Goal: Information Seeking & Learning: Learn about a topic

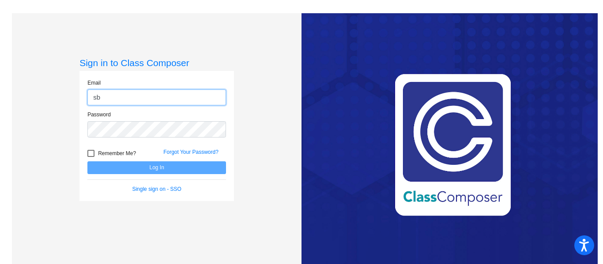
type input "[EMAIL_ADDRESS][DOMAIN_NAME]"
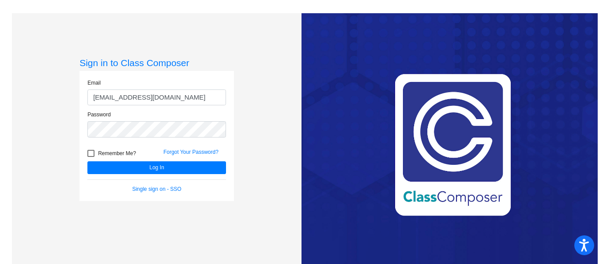
click at [87, 161] on button "Log In" at bounding box center [156, 167] width 139 height 13
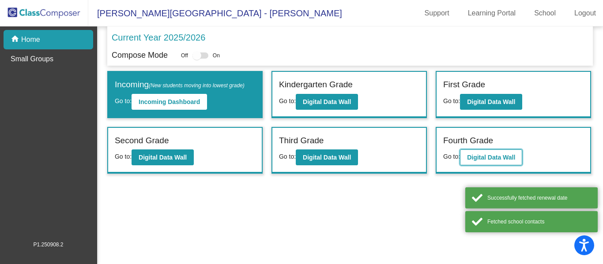
click at [479, 156] on b "Digital Data Wall" at bounding box center [491, 157] width 48 height 7
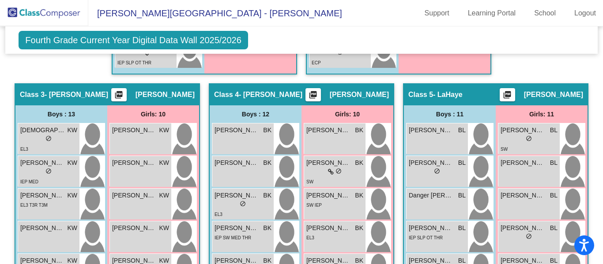
scroll to position [666, 0]
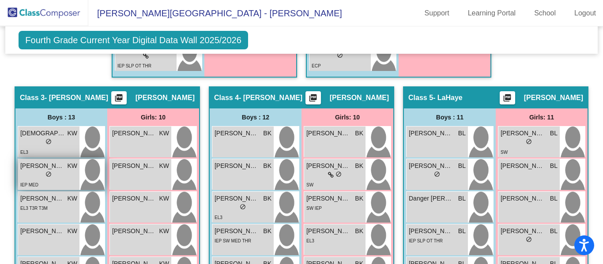
click at [49, 171] on div "lock do_not_disturb_alt" at bounding box center [48, 175] width 6 height 9
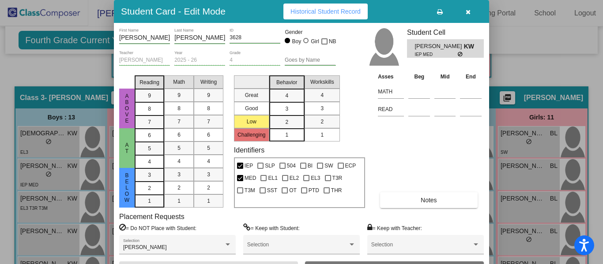
click at [41, 72] on div at bounding box center [301, 132] width 603 height 264
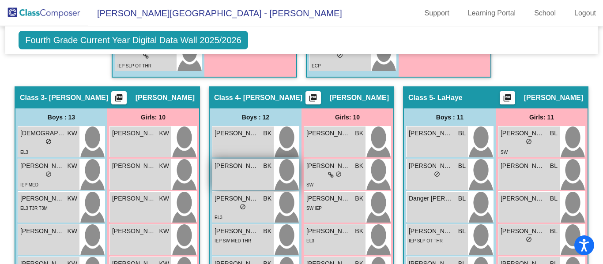
click at [269, 159] on div "[PERSON_NAME] [PERSON_NAME] lock do_not_disturb_alt" at bounding box center [242, 174] width 61 height 31
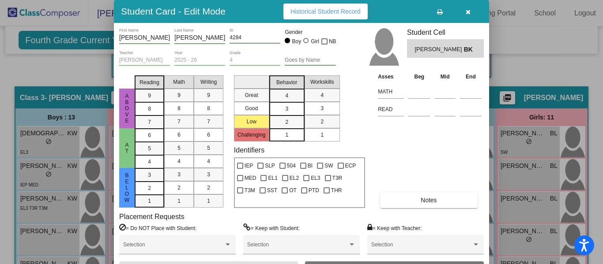
click at [0, 164] on div at bounding box center [301, 132] width 603 height 264
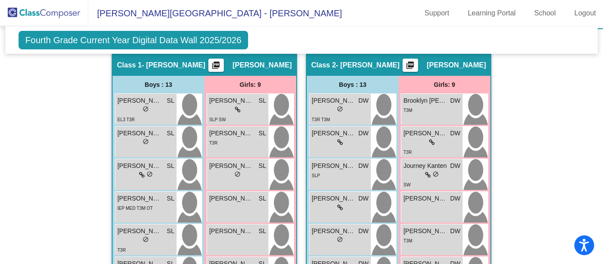
scroll to position [0, 0]
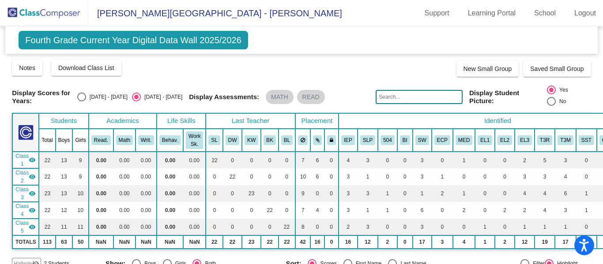
click at [32, 157] on mat-icon "visibility" at bounding box center [32, 160] width 7 height 7
click at [32, 157] on mat-icon "visibility_off" at bounding box center [32, 160] width 7 height 7
click at [124, 93] on div "[DATE] - [DATE]" at bounding box center [106, 97] width 41 height 8
click at [82, 101] on input "[DATE] - [DATE]" at bounding box center [81, 101] width 0 height 0
radio input "true"
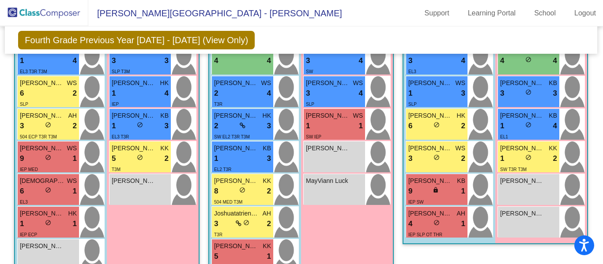
scroll to position [923, 0]
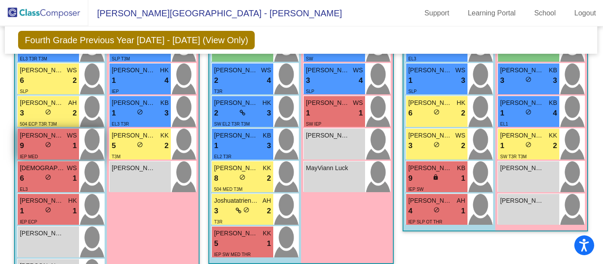
click at [44, 152] on div "IEP MED" at bounding box center [48, 156] width 57 height 9
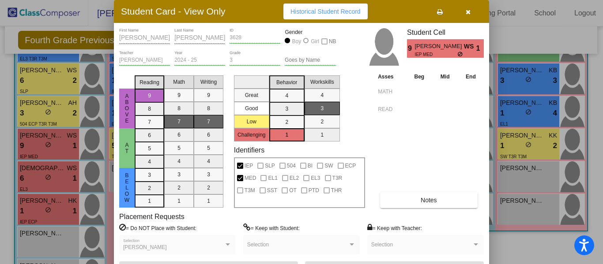
click at [468, 16] on button "button" at bounding box center [468, 12] width 28 height 16
